Goal: Transaction & Acquisition: Purchase product/service

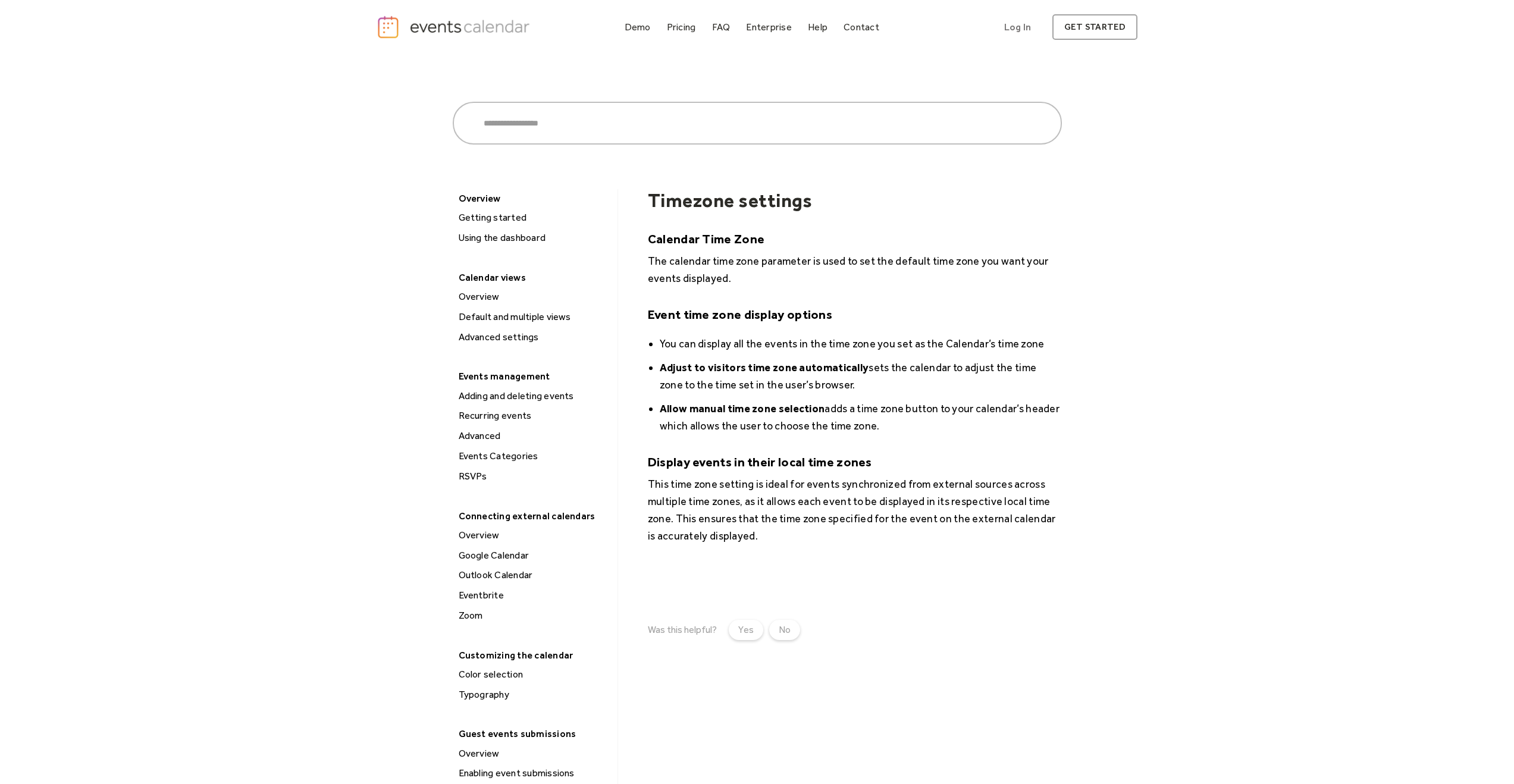
click at [461, 24] on img "home" at bounding box center [455, 27] width 157 height 24
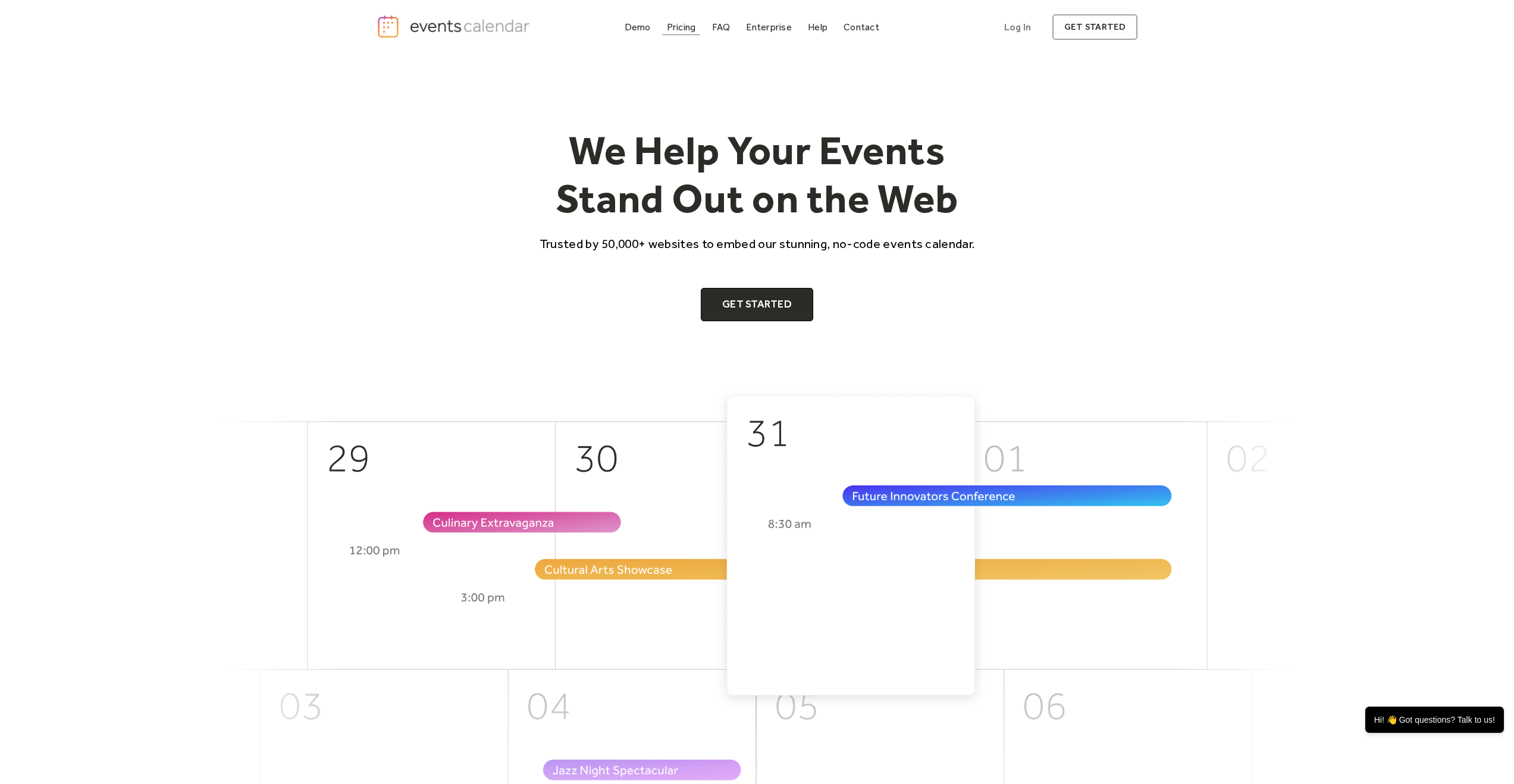
click at [692, 27] on div "Pricing" at bounding box center [682, 27] width 29 height 7
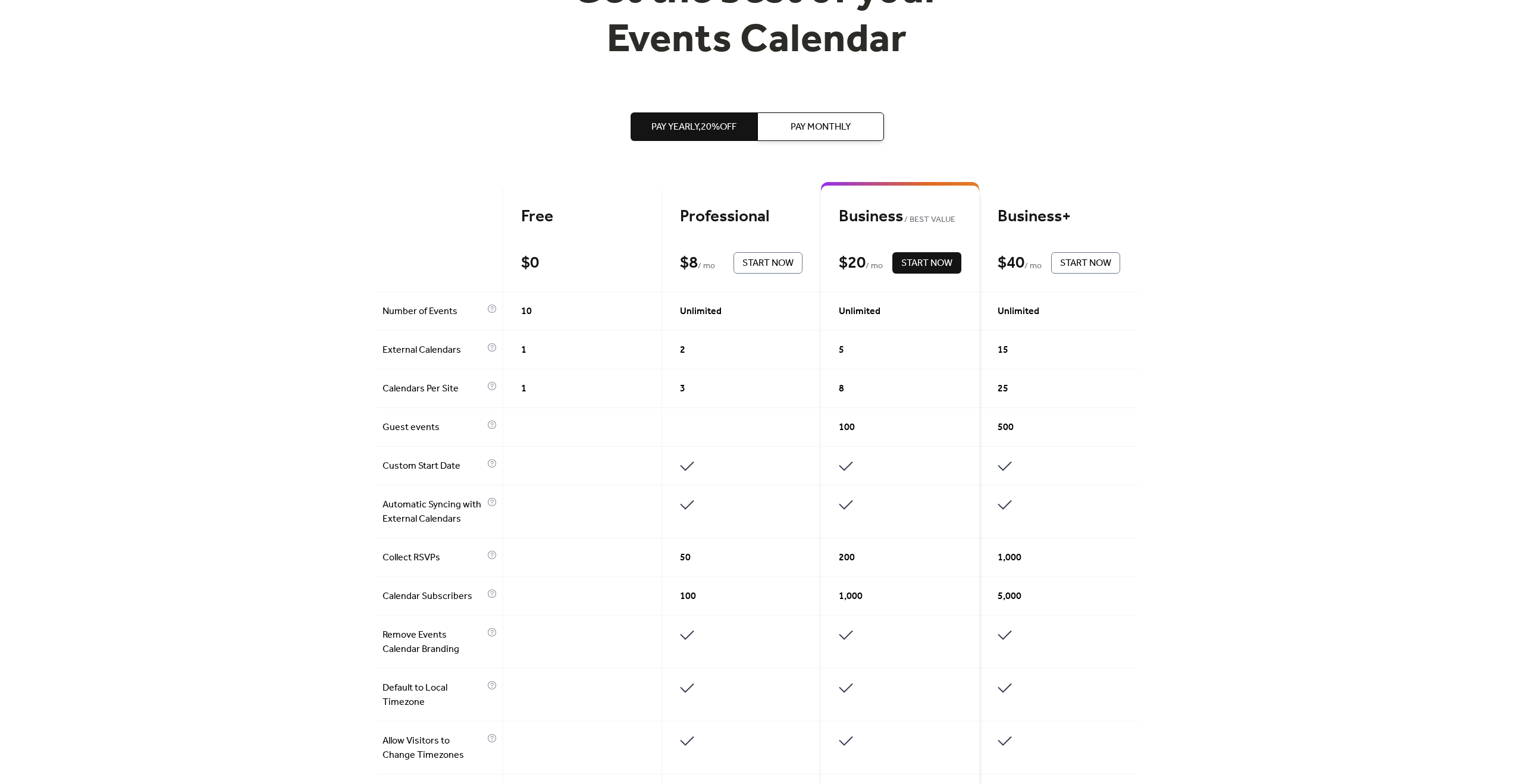
scroll to position [135, 0]
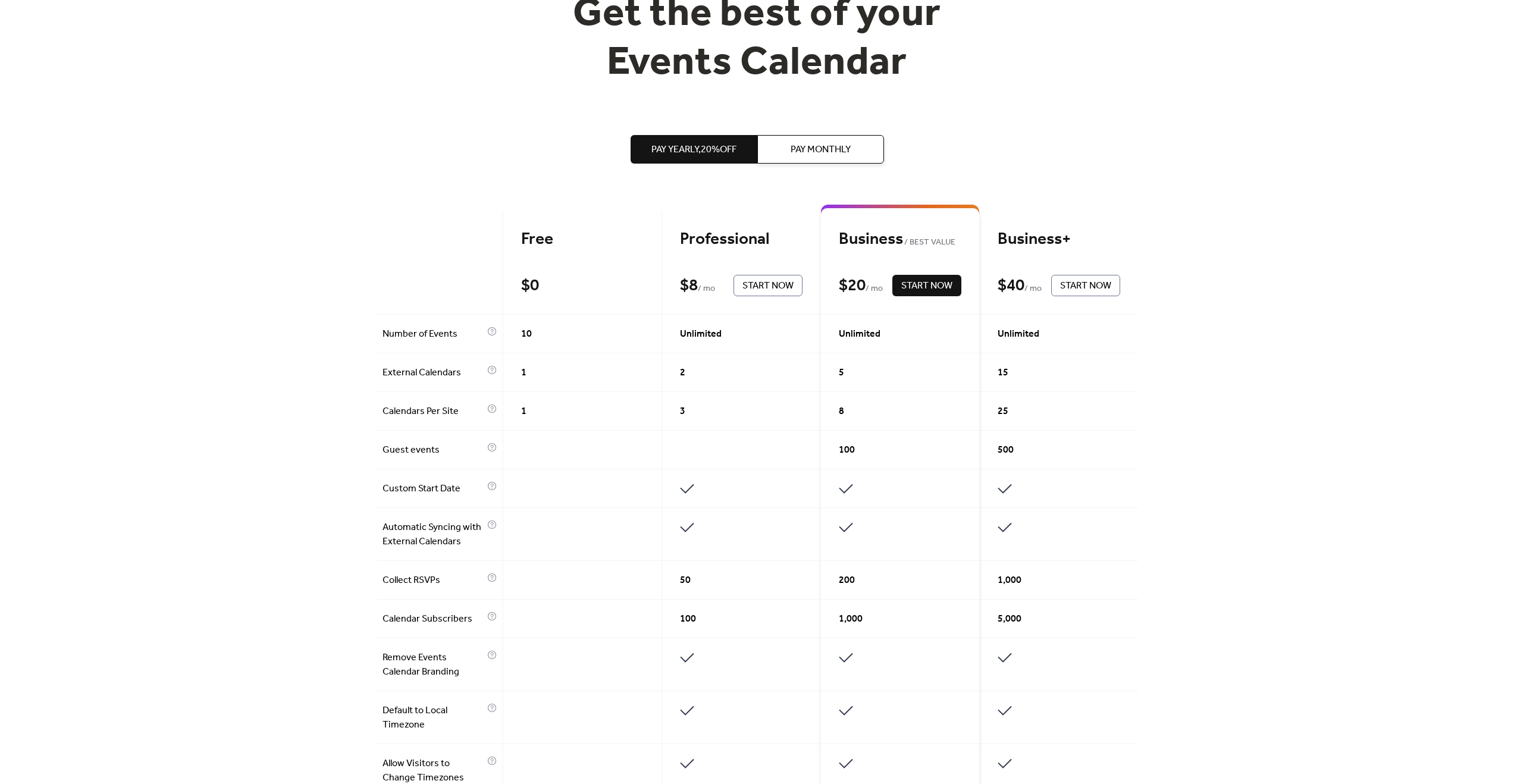
click at [823, 148] on span "Pay Monthly" at bounding box center [821, 150] width 60 height 14
click at [776, 288] on span "Start Now" at bounding box center [768, 286] width 51 height 14
